Goal: Find specific page/section: Find specific page/section

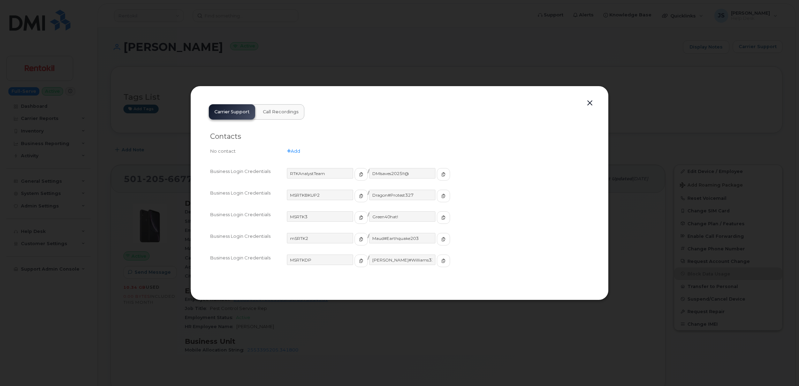
click at [351, 54] on div at bounding box center [399, 193] width 799 height 386
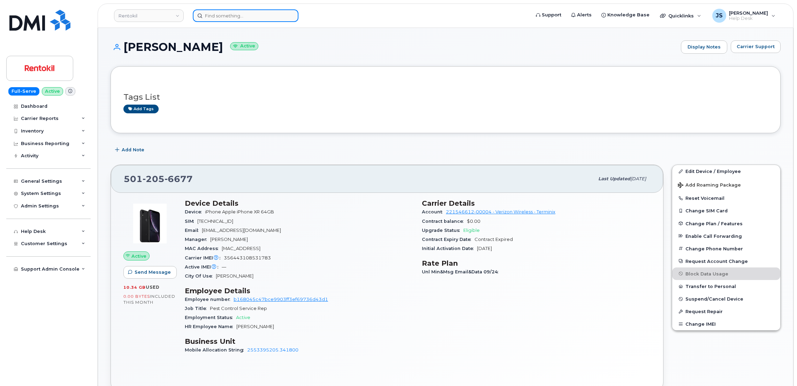
click at [234, 10] on input at bounding box center [246, 15] width 106 height 13
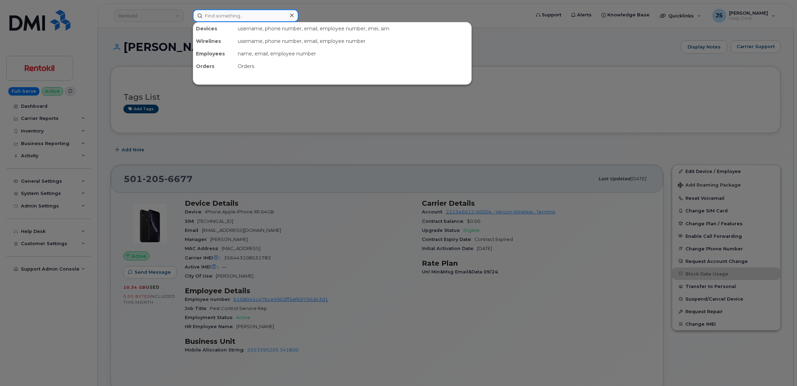
paste input "8134507066"
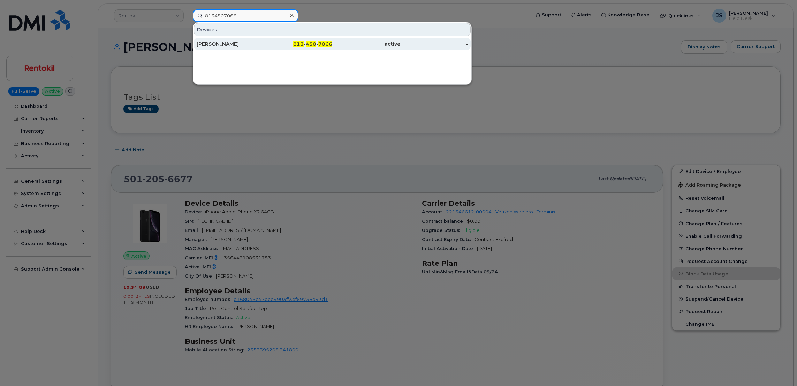
type input "8134507066"
click at [234, 39] on div "CHASTITY PINTADO" at bounding box center [231, 44] width 68 height 13
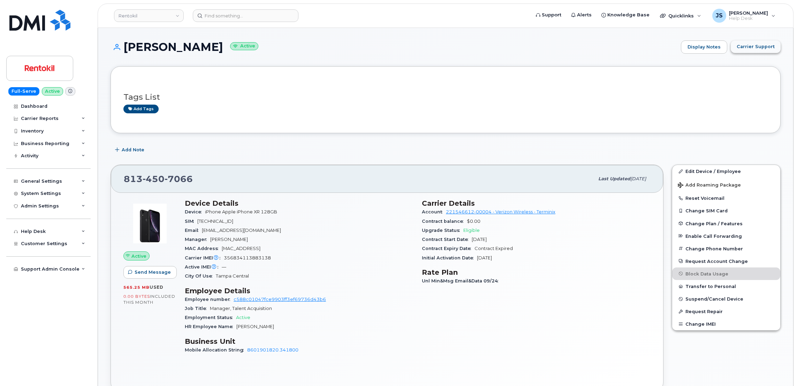
click at [755, 45] on span "Carrier Support" at bounding box center [756, 46] width 38 height 7
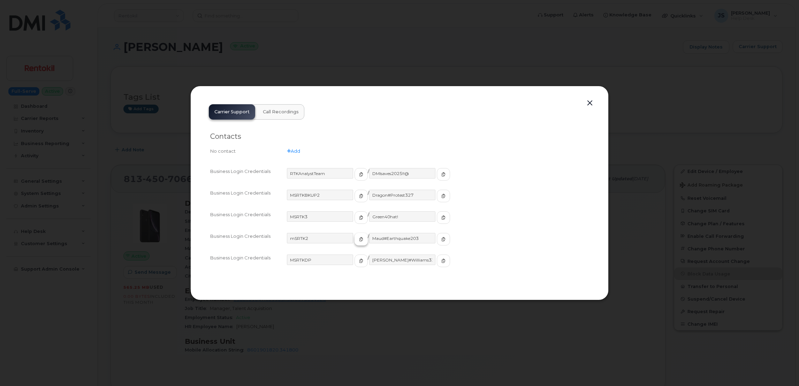
click at [355, 239] on button "button" at bounding box center [361, 239] width 13 height 13
click at [440, 241] on span "button" at bounding box center [443, 239] width 6 height 6
click at [589, 100] on button "button" at bounding box center [590, 103] width 10 height 10
